Goal: Book appointment/travel/reservation

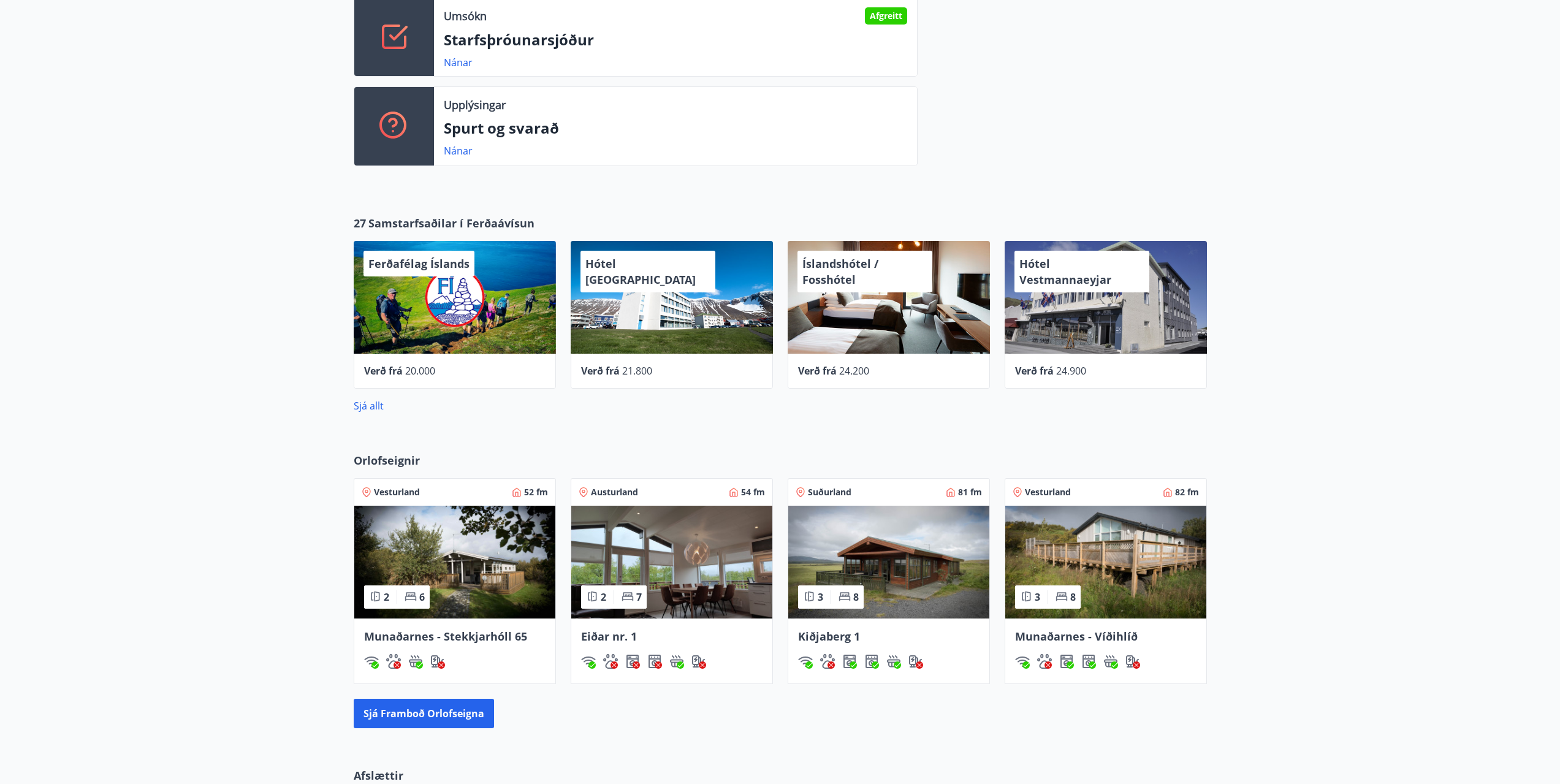
scroll to position [490, 0]
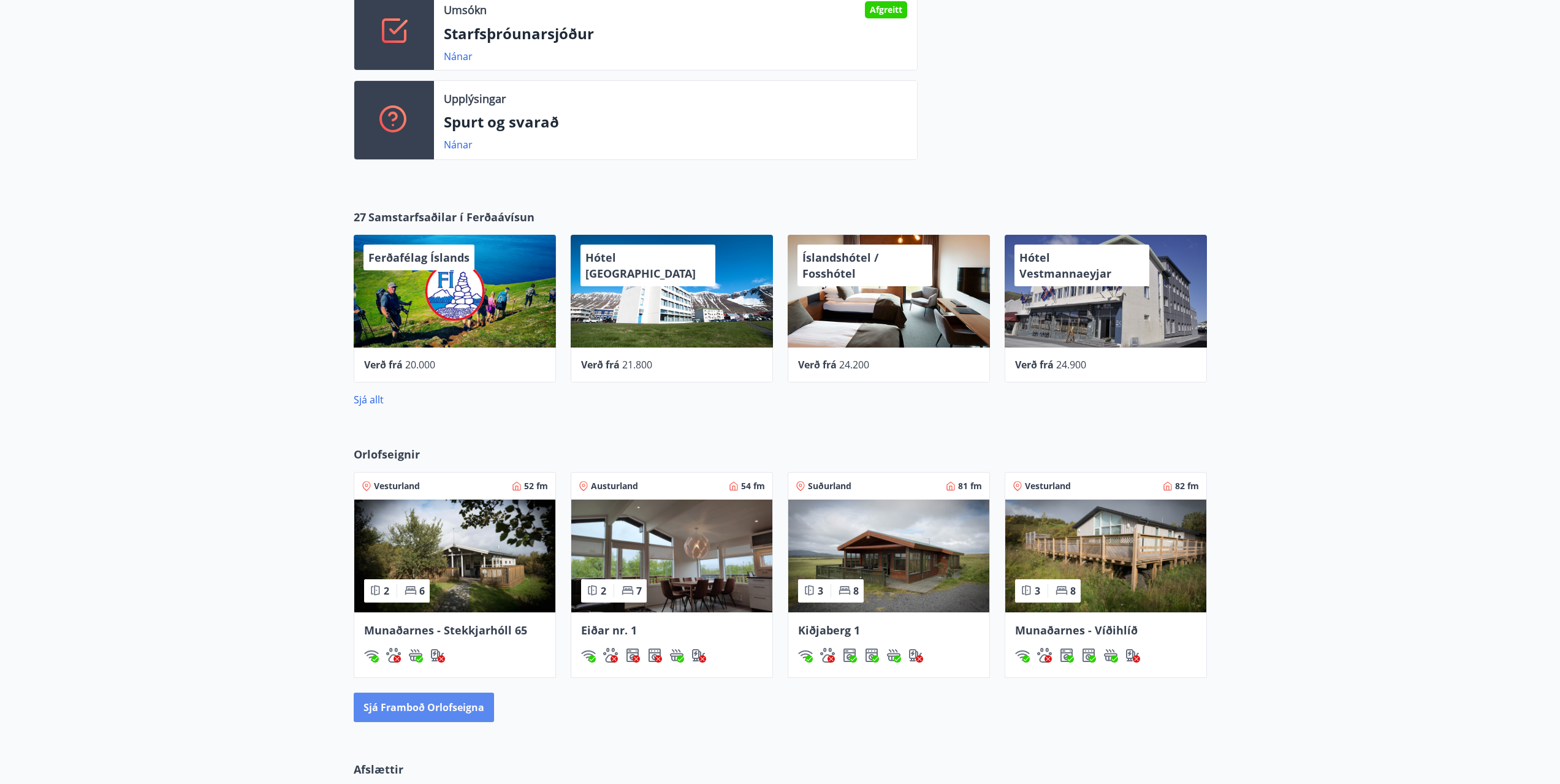
click at [439, 711] on button "Sjá framboð orlofseigna" at bounding box center [424, 707] width 140 height 29
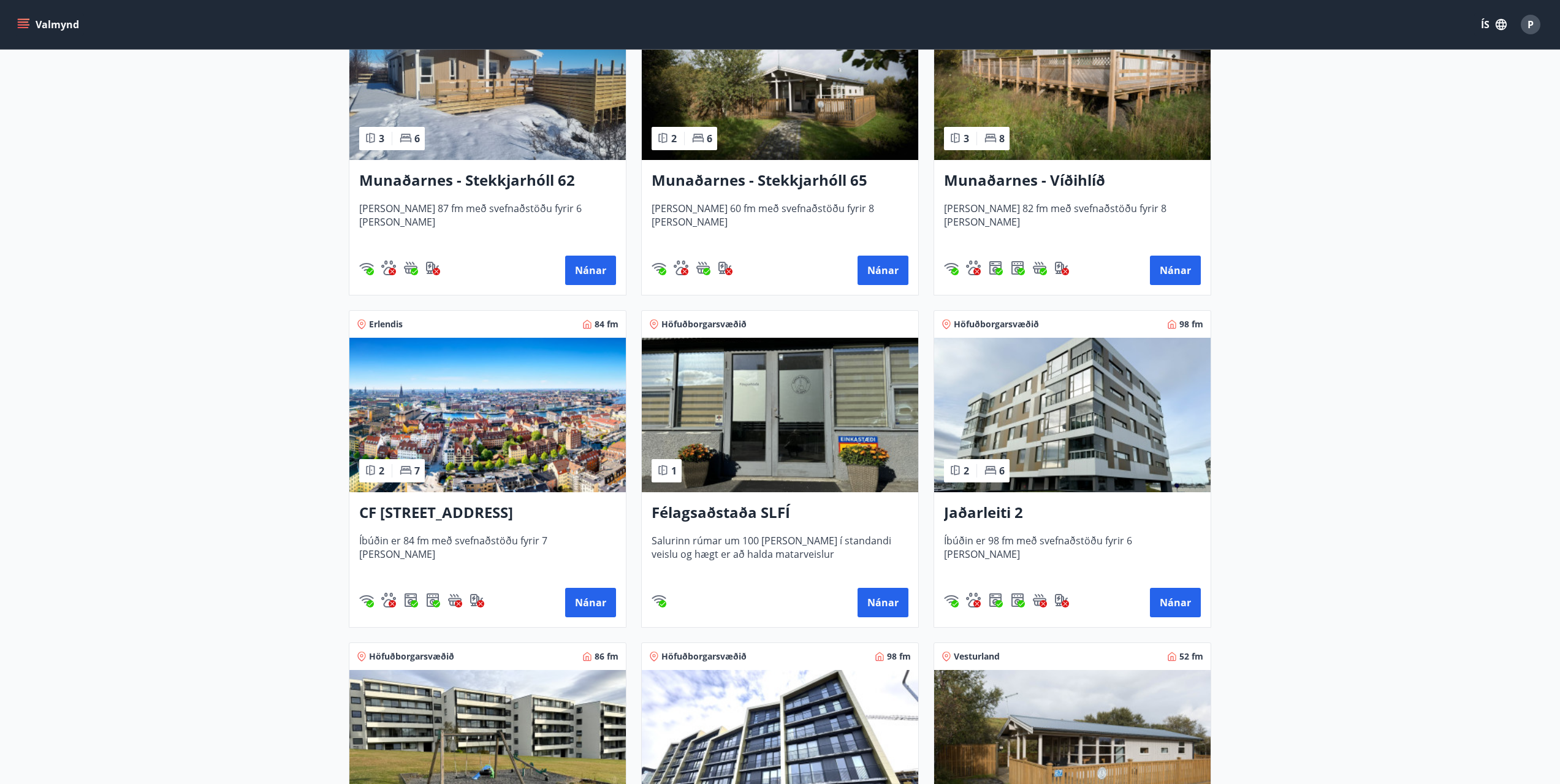
scroll to position [368, 0]
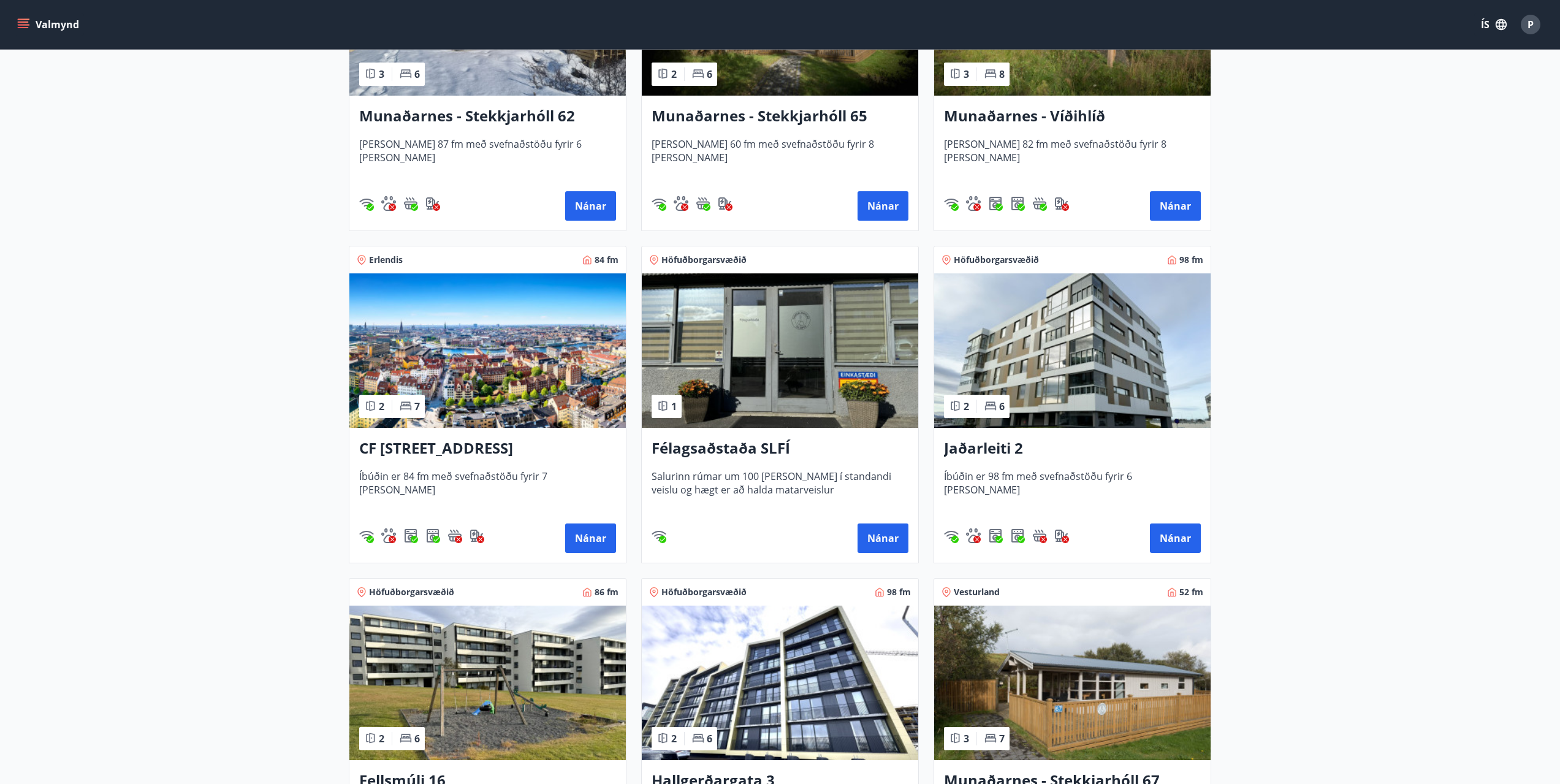
click at [823, 379] on img at bounding box center [780, 350] width 276 height 154
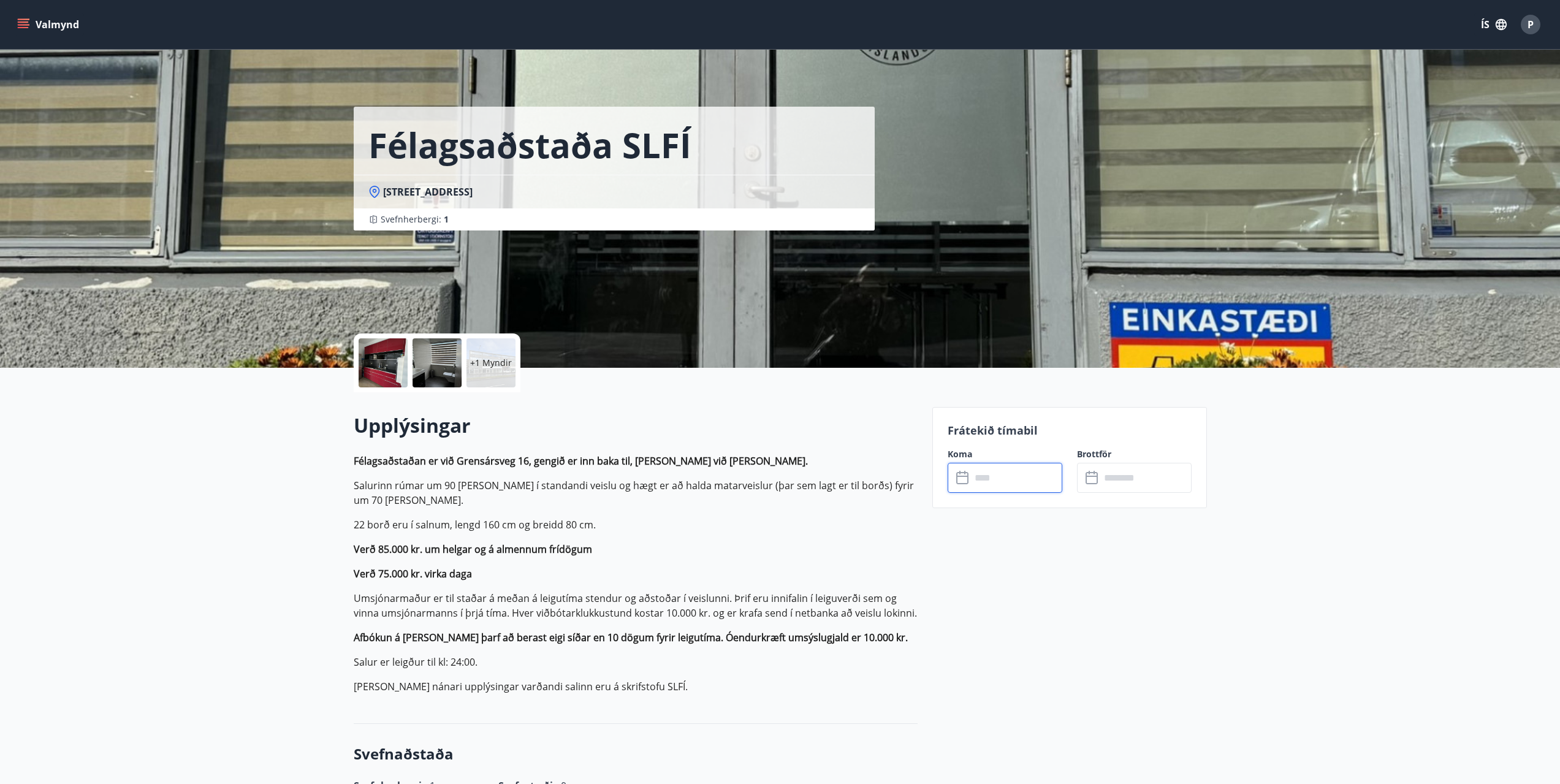
click at [1008, 476] on input "text" at bounding box center [1016, 478] width 91 height 30
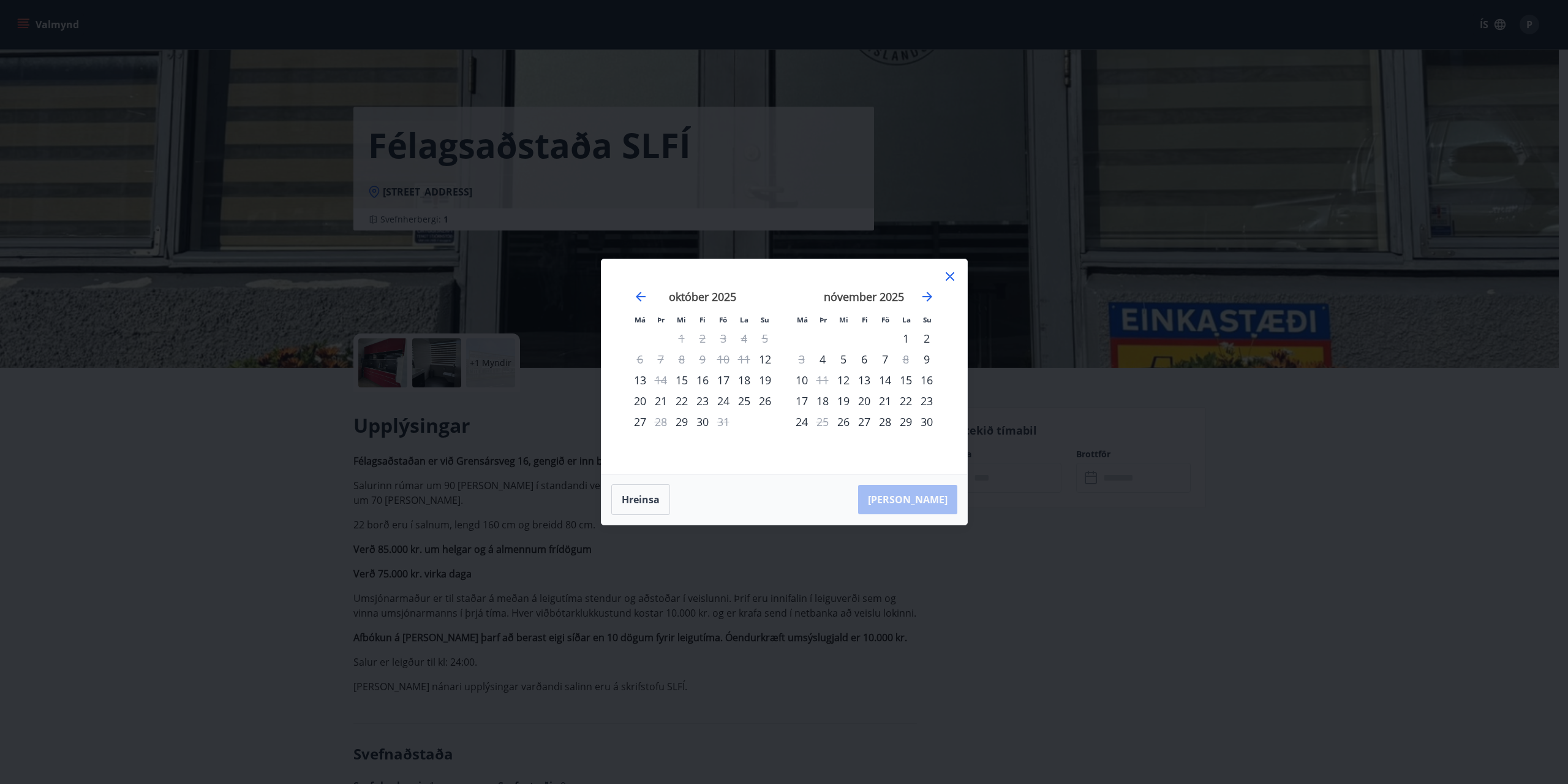
click at [913, 382] on div "15" at bounding box center [905, 380] width 21 height 21
click at [926, 382] on div "16" at bounding box center [926, 380] width 21 height 21
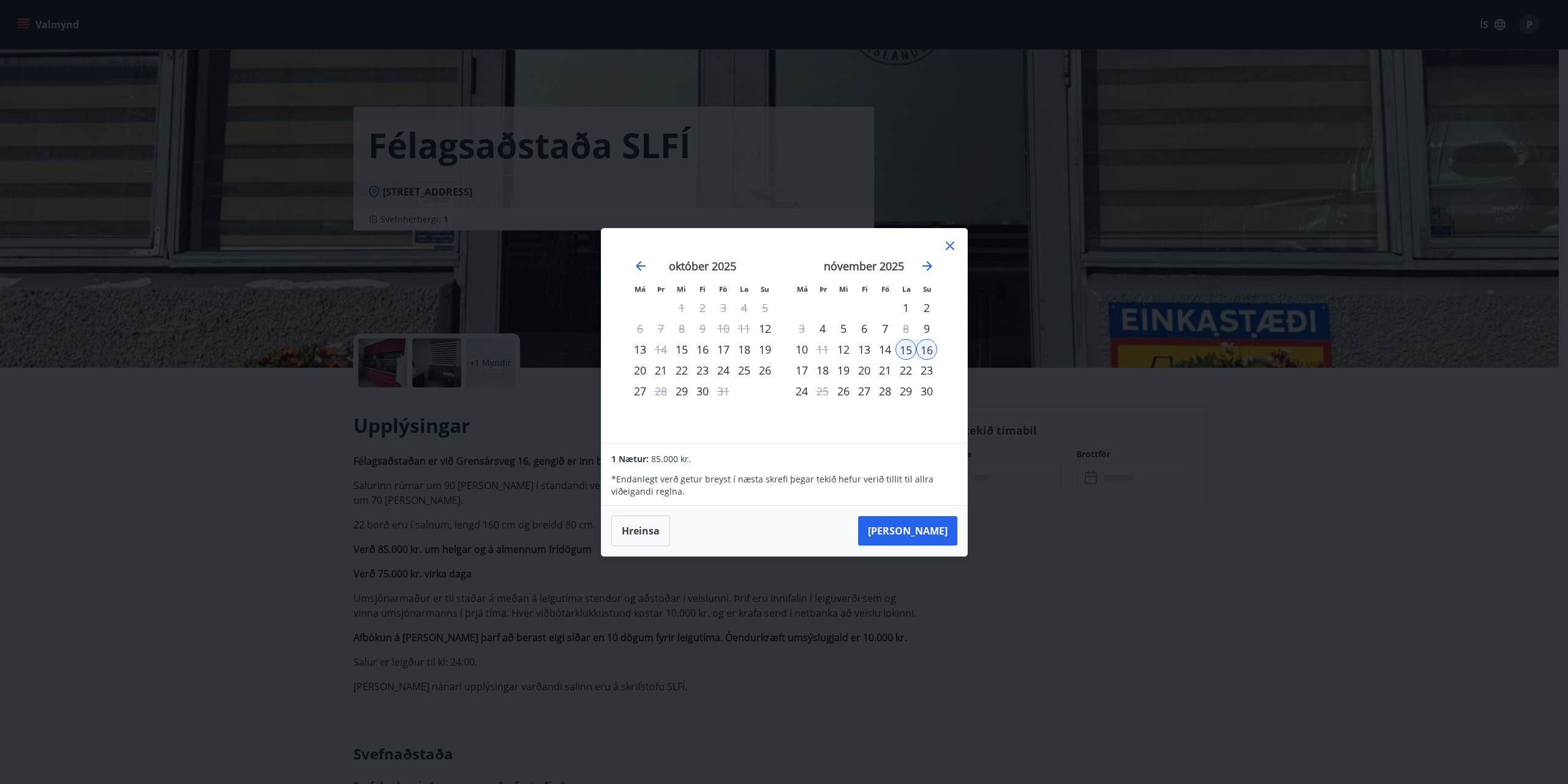
click at [948, 245] on icon at bounding box center [949, 245] width 9 height 9
